Goal: Task Accomplishment & Management: Manage account settings

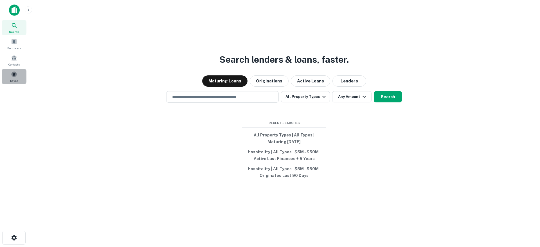
click at [10, 78] on div "Saved" at bounding box center [14, 76] width 25 height 15
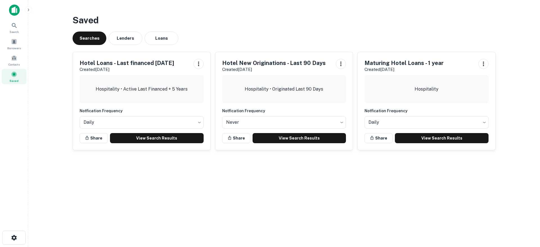
click at [137, 84] on div "Hospitality • Active Last Financed + 5 Years" at bounding box center [142, 89] width 124 height 28
click at [164, 137] on link "View Search Results" at bounding box center [157, 138] width 94 height 10
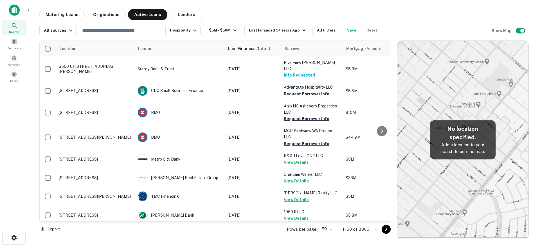
click at [322, 232] on body "Search Borrowers Contacts Saved Maturing Loans Originations Active Loans Lender…" at bounding box center [270, 123] width 540 height 247
click at [325, 235] on li "100" at bounding box center [327, 235] width 16 height 10
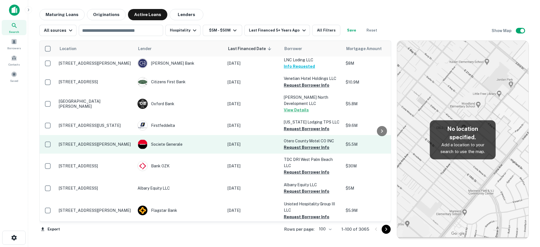
scroll to position [1570, 0]
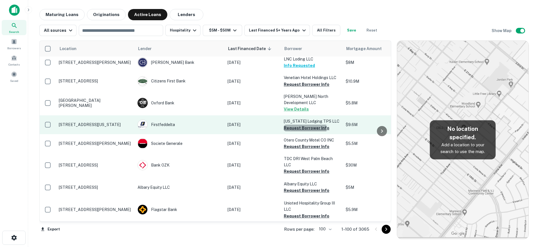
click at [303, 125] on button "Request Borrower Info" at bounding box center [307, 128] width 46 height 7
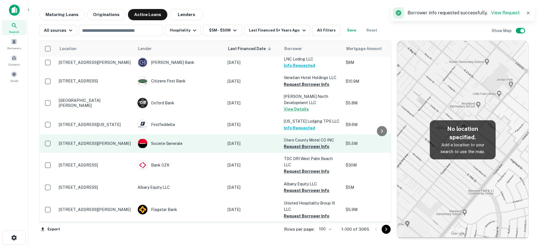
click at [302, 143] on button "Request Borrower Info" at bounding box center [307, 146] width 46 height 7
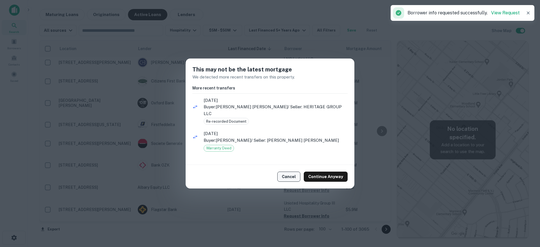
click at [293, 177] on button "Cancel" at bounding box center [288, 177] width 23 height 10
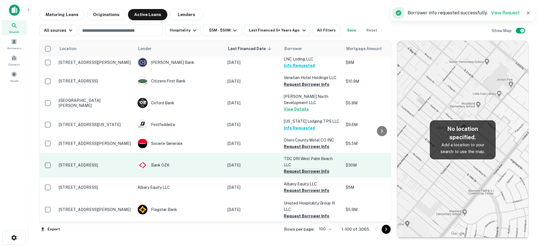
click at [304, 168] on button "Request Borrower Info" at bounding box center [307, 171] width 46 height 7
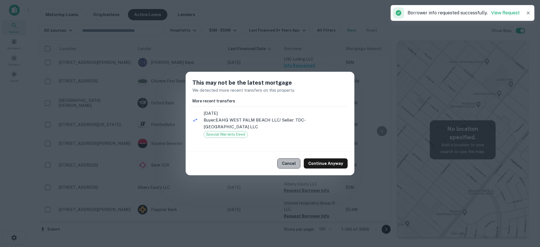
click at [291, 162] on button "Cancel" at bounding box center [288, 163] width 23 height 10
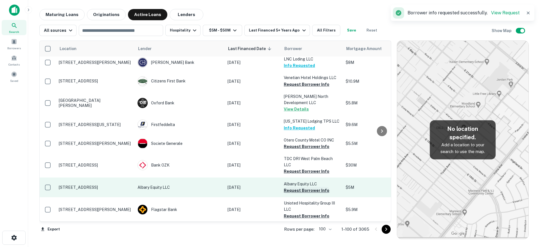
click at [298, 187] on button "Request Borrower Info" at bounding box center [307, 190] width 46 height 7
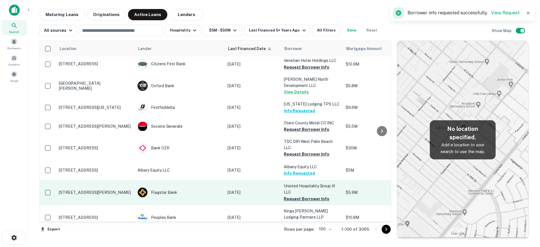
scroll to position [1598, 0]
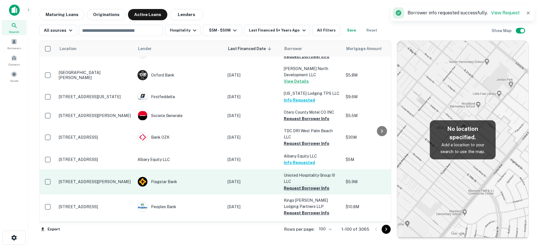
click at [295, 185] on button "Request Borrower Info" at bounding box center [307, 188] width 46 height 7
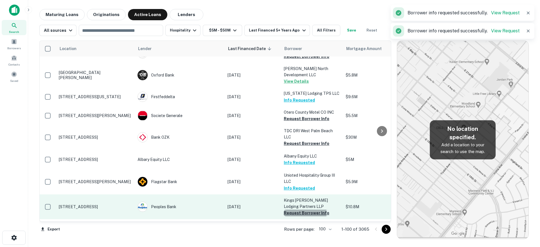
click at [290, 210] on button "Request Borrower Info" at bounding box center [307, 213] width 46 height 7
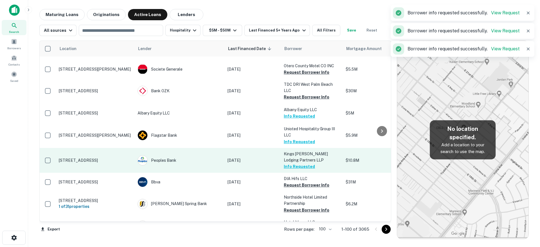
scroll to position [1689, 0]
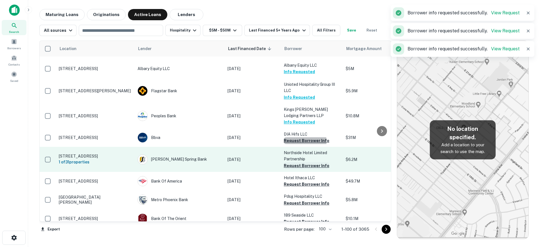
drag, startPoint x: 289, startPoint y: 103, endPoint x: 296, endPoint y: 126, distance: 23.7
click at [289, 137] on button "Request Borrower Info" at bounding box center [307, 140] width 46 height 7
click at [295, 162] on button "Request Borrower Info" at bounding box center [307, 165] width 46 height 7
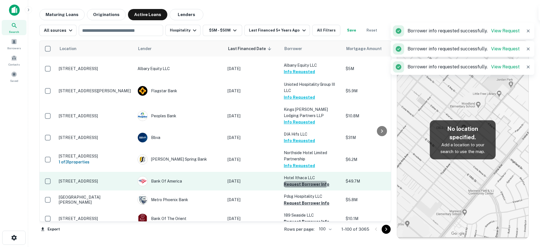
click at [293, 181] on button "Request Borrower Info" at bounding box center [307, 184] width 46 height 7
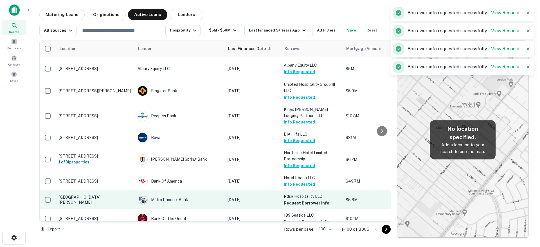
click at [294, 200] on button "Request Borrower Info" at bounding box center [307, 203] width 46 height 7
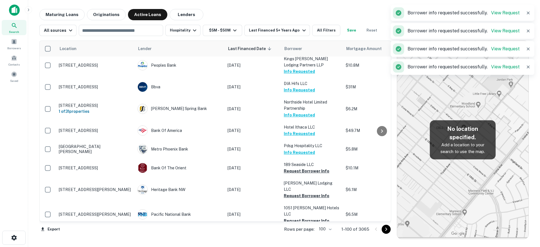
scroll to position [1759, 0]
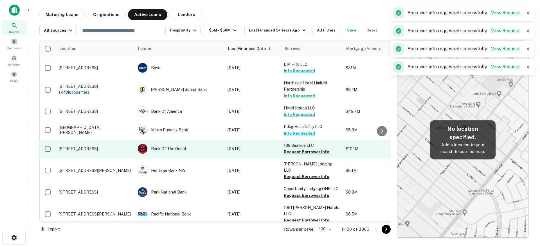
click at [304, 149] on button "Request Borrower Info" at bounding box center [307, 152] width 46 height 7
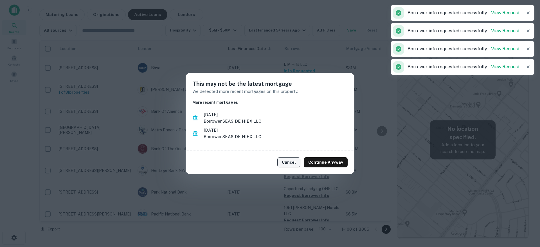
click at [294, 162] on button "Cancel" at bounding box center [288, 162] width 23 height 10
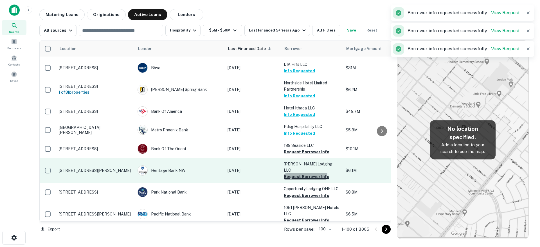
click at [294, 173] on button "Request Borrower Info" at bounding box center [307, 176] width 46 height 7
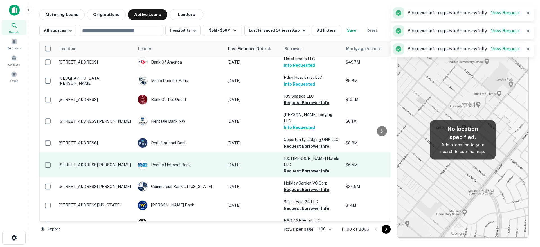
scroll to position [1825, 0]
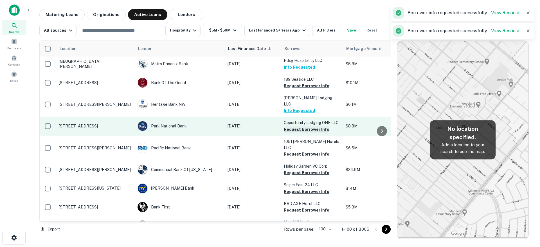
click at [295, 126] on button "Request Borrower Info" at bounding box center [307, 129] width 46 height 7
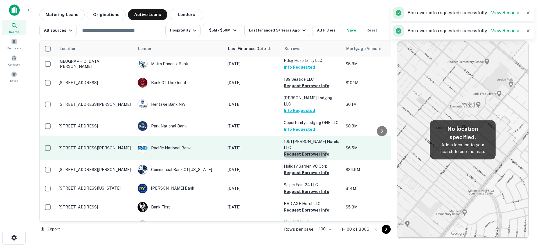
click at [293, 151] on button "Request Borrower Info" at bounding box center [307, 154] width 46 height 7
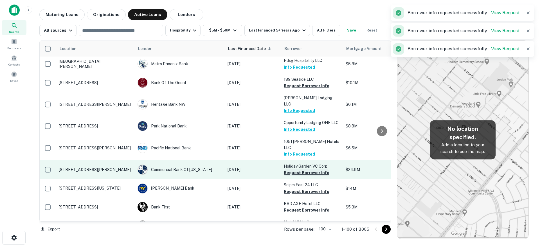
click at [294, 169] on button "Request Borrower Info" at bounding box center [307, 172] width 46 height 7
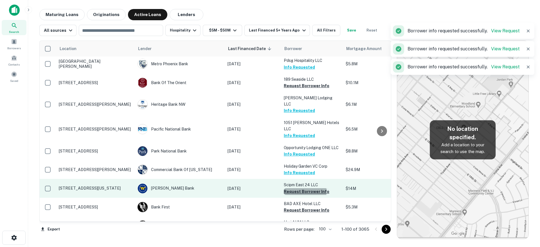
click at [294, 188] on button "Request Borrower Info" at bounding box center [307, 191] width 46 height 7
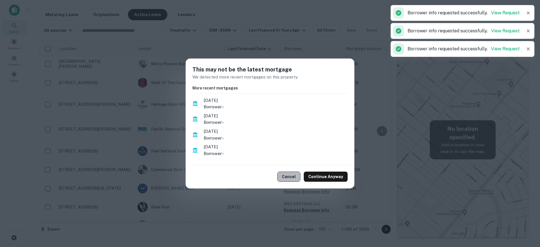
drag, startPoint x: 290, startPoint y: 178, endPoint x: 292, endPoint y: 174, distance: 4.3
click at [290, 178] on button "Cancel" at bounding box center [288, 177] width 23 height 10
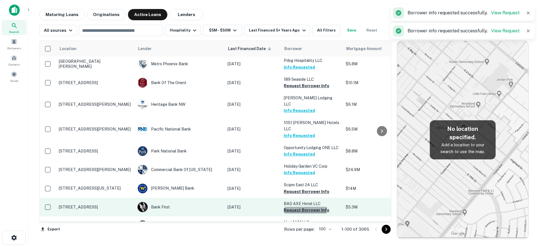
click at [295, 207] on button "Request Borrower Info" at bounding box center [307, 210] width 46 height 7
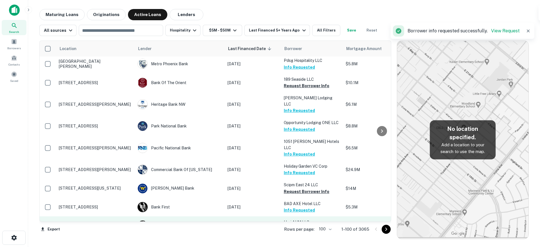
click at [295, 226] on button "Request Borrower Info" at bounding box center [307, 229] width 46 height 7
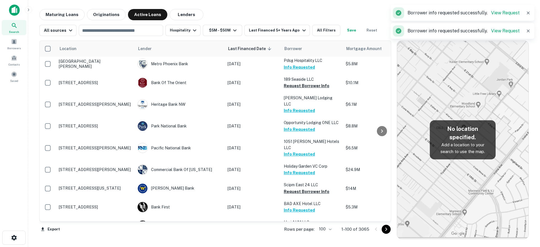
click at [296, 246] on button "Request Borrower Info" at bounding box center [307, 249] width 46 height 7
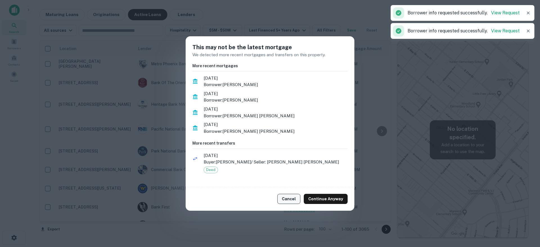
click at [291, 196] on button "Cancel" at bounding box center [288, 199] width 23 height 10
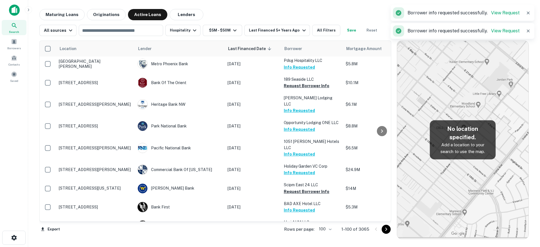
click at [385, 229] on icon "Go to next page" at bounding box center [386, 229] width 7 height 7
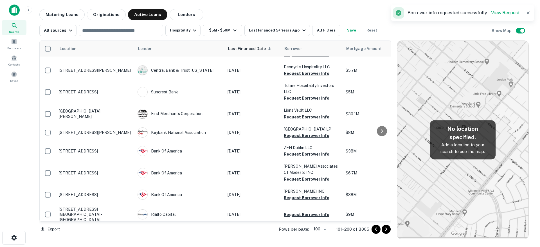
scroll to position [1795, 0]
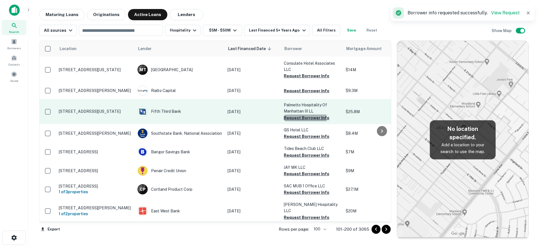
click at [290, 115] on button "Request Borrower Info" at bounding box center [307, 118] width 46 height 7
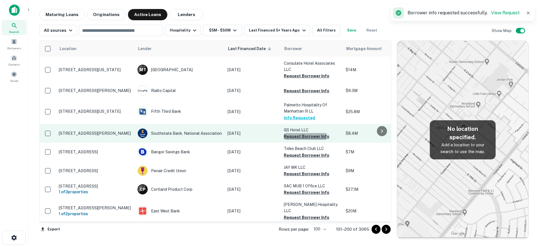
click at [293, 133] on button "Request Borrower Info" at bounding box center [307, 136] width 46 height 7
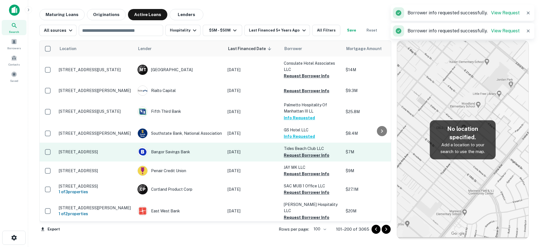
click at [297, 152] on button "Request Borrower Info" at bounding box center [307, 155] width 46 height 7
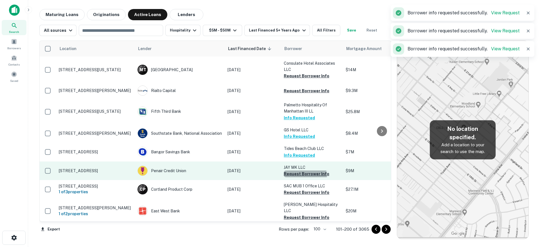
click at [293, 171] on button "Request Borrower Info" at bounding box center [307, 174] width 46 height 7
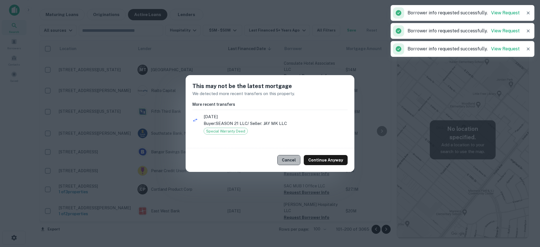
click at [287, 161] on button "Cancel" at bounding box center [288, 160] width 23 height 10
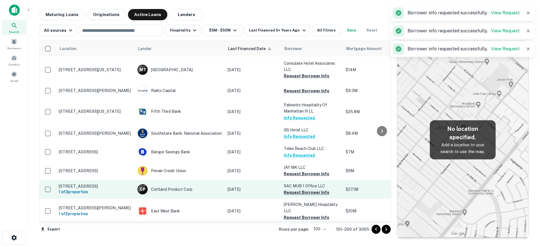
click at [293, 189] on button "Request Borrower Info" at bounding box center [307, 192] width 46 height 7
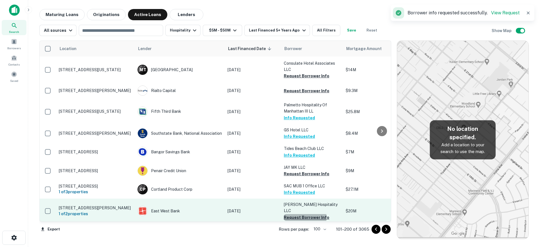
click at [298, 214] on button "Request Borrower Info" at bounding box center [307, 217] width 46 height 7
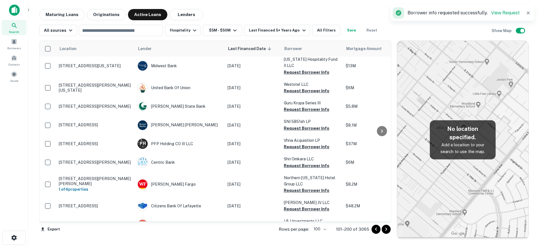
scroll to position [0, 0]
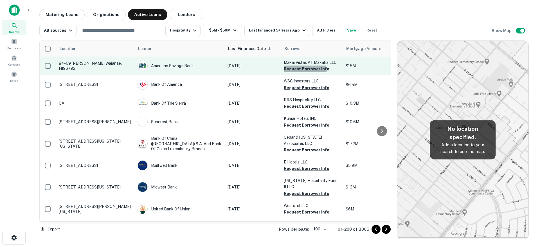
click at [299, 70] on button "Request Borrower Info" at bounding box center [307, 69] width 46 height 7
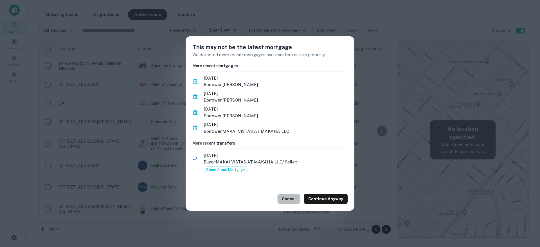
drag, startPoint x: 295, startPoint y: 203, endPoint x: 299, endPoint y: 188, distance: 15.1
click at [295, 202] on button "Cancel" at bounding box center [288, 199] width 23 height 10
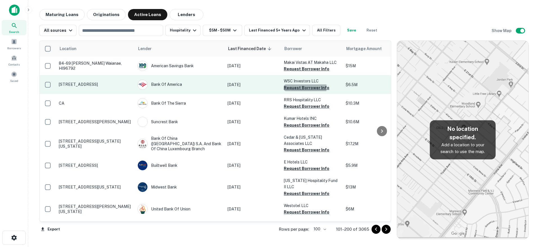
click at [297, 88] on button "Request Borrower Info" at bounding box center [307, 87] width 46 height 7
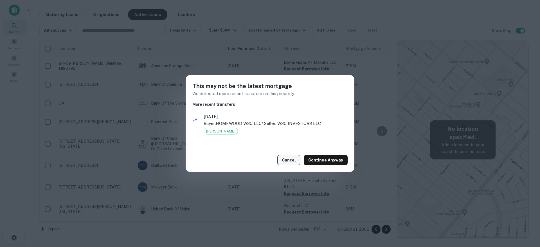
click at [292, 163] on button "Cancel" at bounding box center [288, 160] width 23 height 10
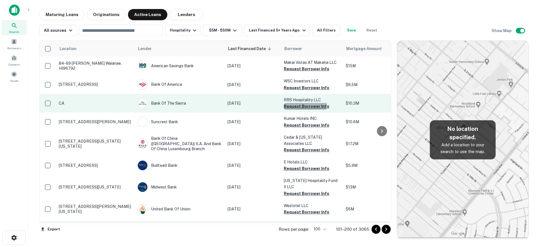
click at [292, 105] on button "Request Borrower Info" at bounding box center [307, 106] width 46 height 7
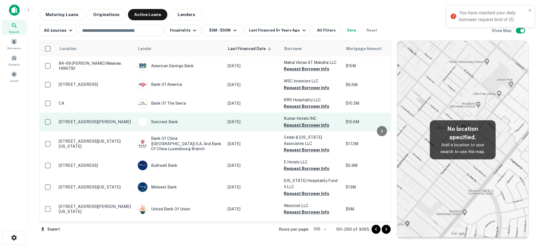
click at [291, 125] on button "Request Borrower Info" at bounding box center [307, 125] width 46 height 7
